Goal: Information Seeking & Learning: Learn about a topic

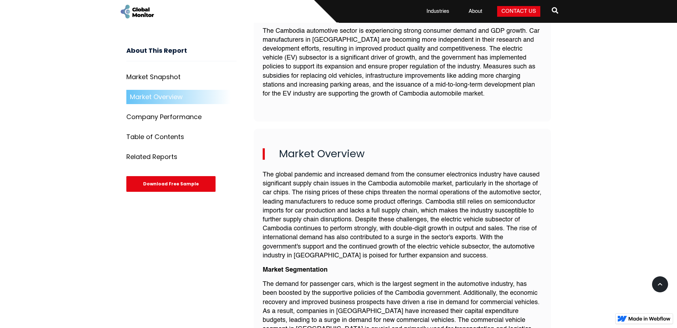
scroll to position [321, 0]
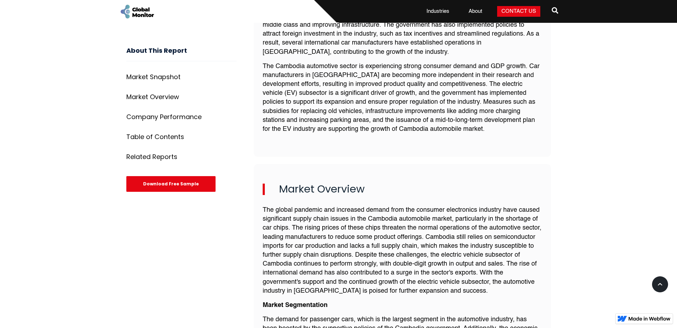
click at [171, 118] on div "Company Performance" at bounding box center [163, 117] width 75 height 7
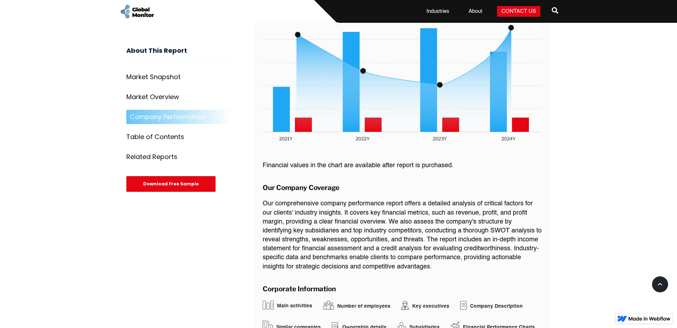
scroll to position [1074, 0]
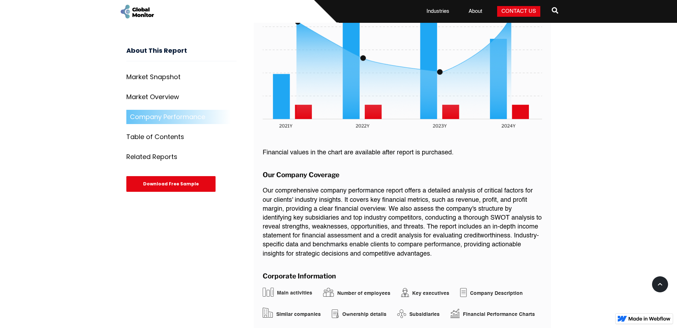
click at [502, 97] on img at bounding box center [402, 54] width 279 height 161
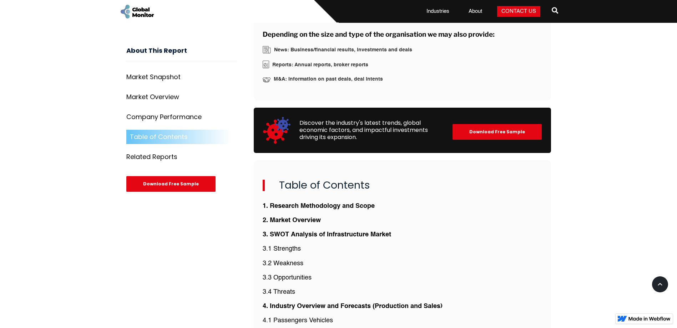
scroll to position [1431, 0]
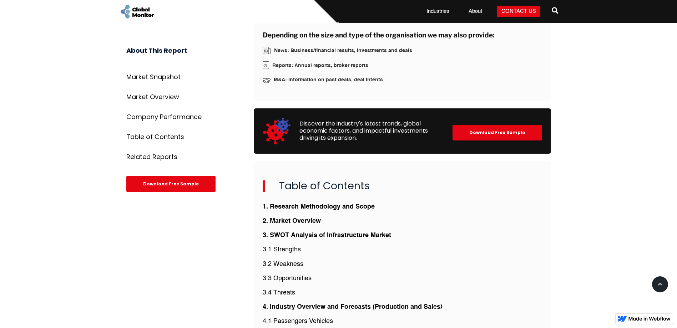
click at [146, 97] on div "Market Overview" at bounding box center [152, 97] width 53 height 7
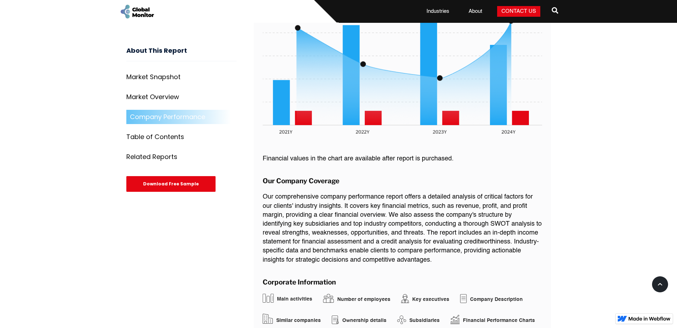
scroll to position [1104, 0]
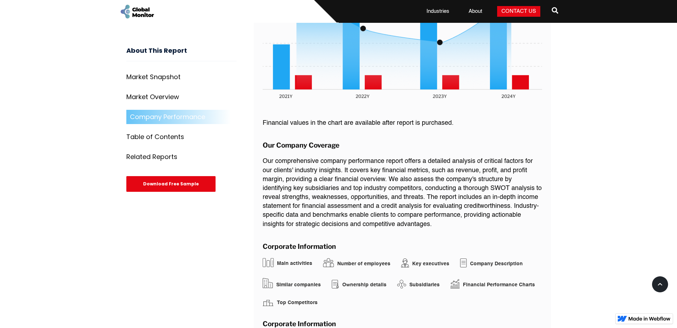
click at [163, 140] on div "Table of Contents" at bounding box center [155, 137] width 58 height 7
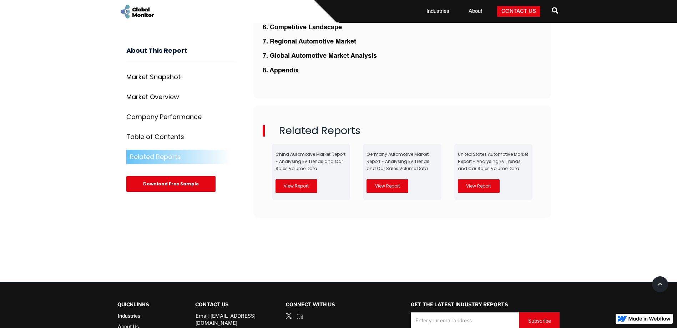
scroll to position [1742, 0]
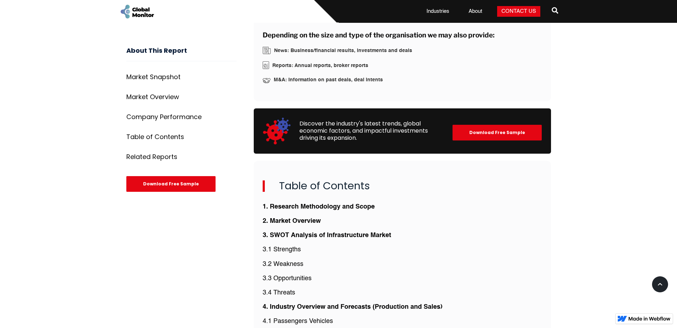
scroll to position [321, 0]
